Goal: Task Accomplishment & Management: Use online tool/utility

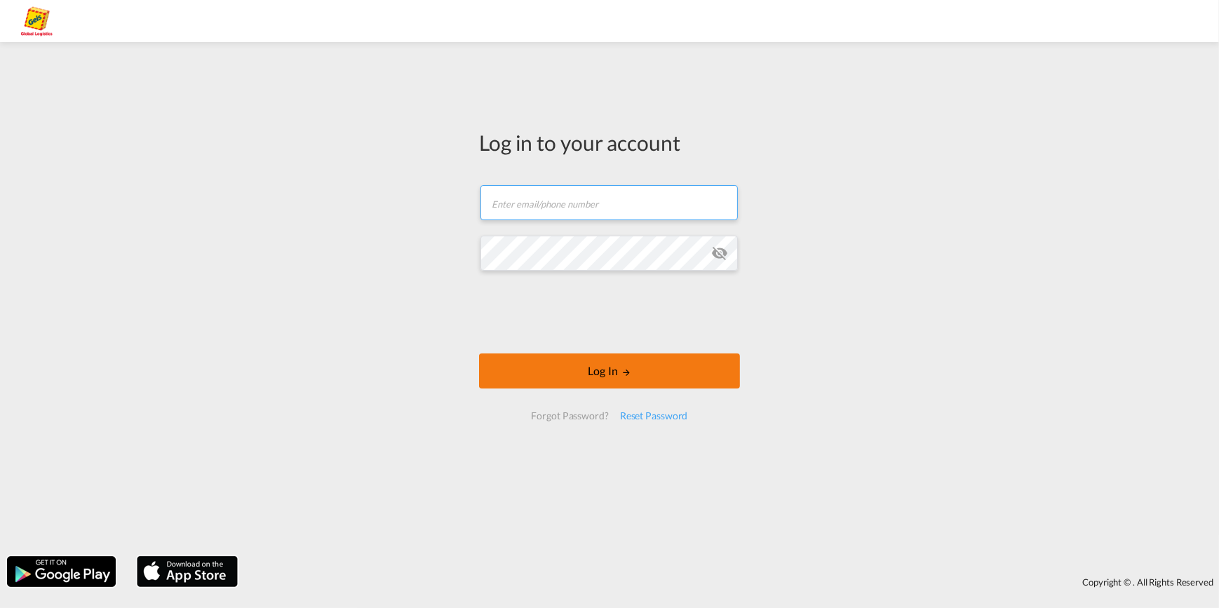
type input "[EMAIL_ADDRESS][PERSON_NAME][DOMAIN_NAME]"
click at [606, 375] on button "Log In" at bounding box center [609, 371] width 261 height 35
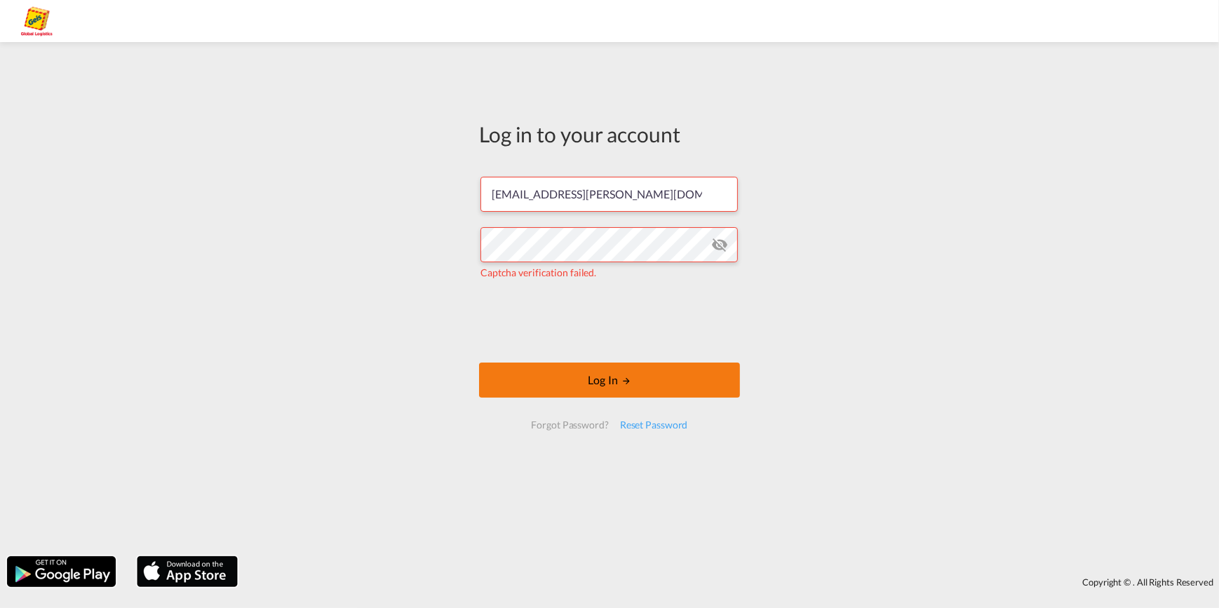
click at [607, 380] on button "Log In" at bounding box center [609, 380] width 261 height 35
